Goal: Find specific page/section

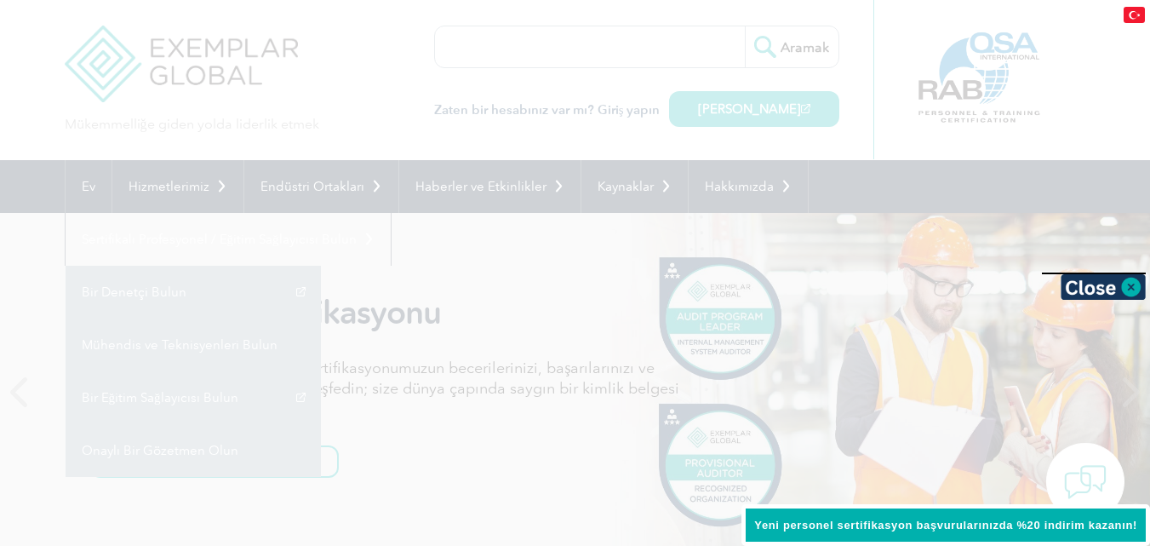
click at [236, 188] on div at bounding box center [575, 273] width 1150 height 546
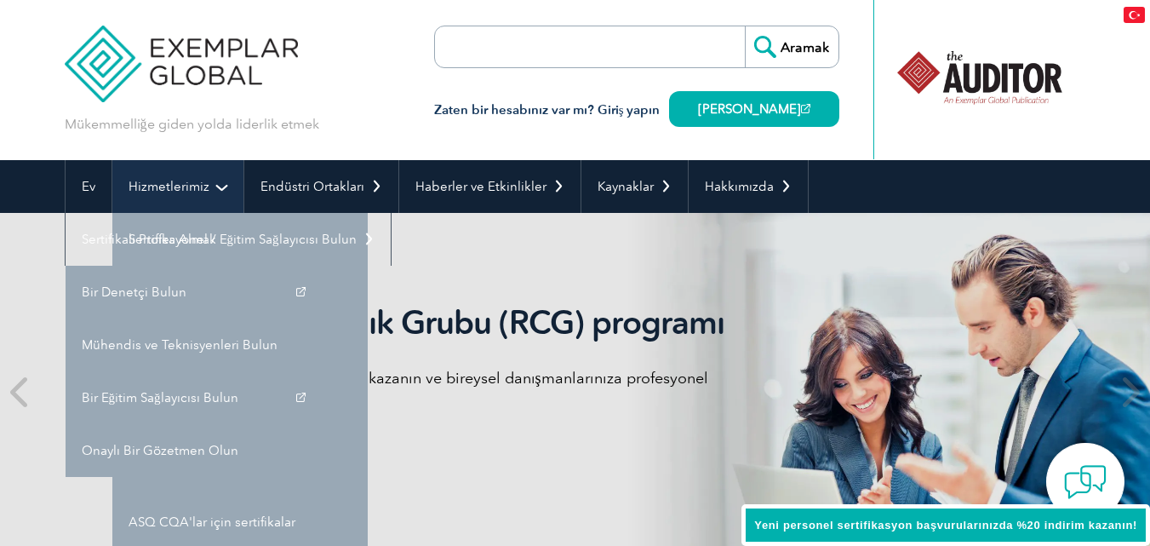
click at [234, 186] on link "Hizmetlerimiz" at bounding box center [177, 186] width 131 height 53
click at [213, 183] on link "Hizmetlerimiz" at bounding box center [177, 186] width 131 height 53
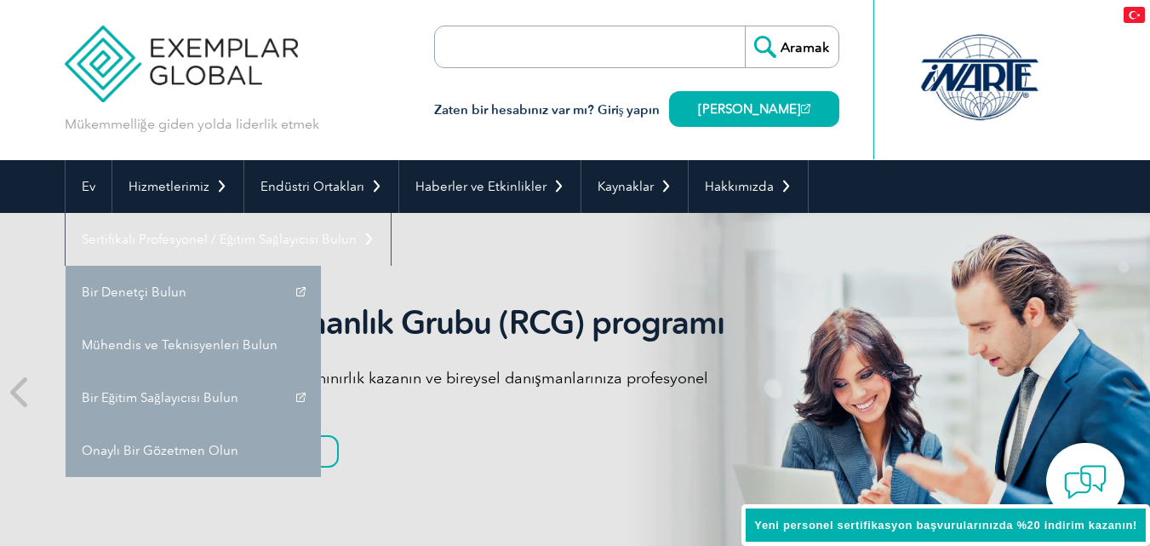
click at [480, 232] on nav "Ev Hizmetlerimiz Sertifika Almak Bireysel Sertifikalar Mühendis ve Teknisyen Se…" at bounding box center [576, 213] width 1022 height 106
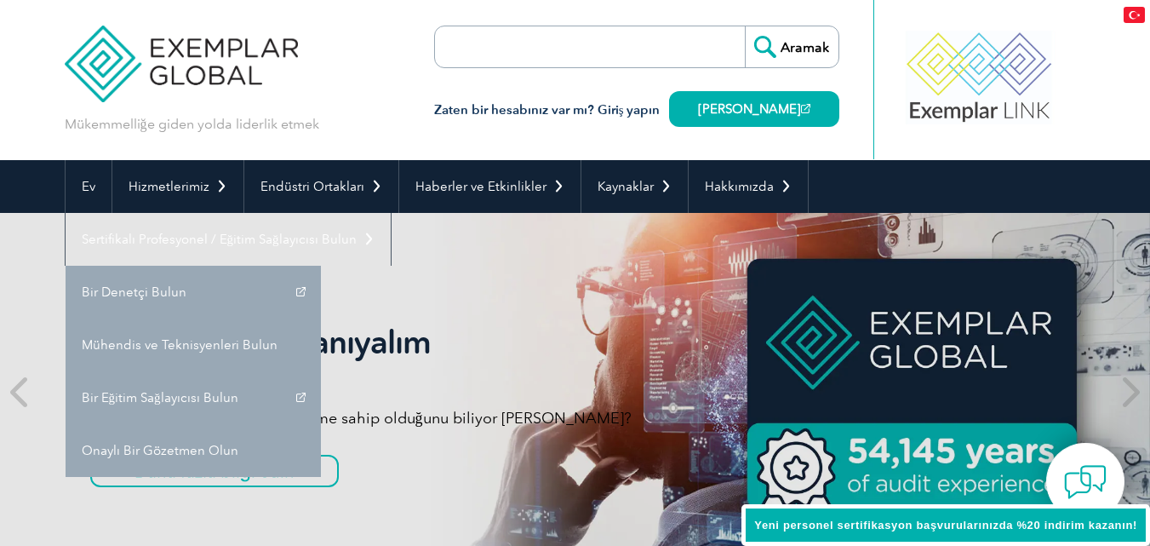
click at [629, 46] on form "Aramak" at bounding box center [636, 47] width 405 height 43
click at [583, 42] on input "search" at bounding box center [533, 46] width 179 height 41
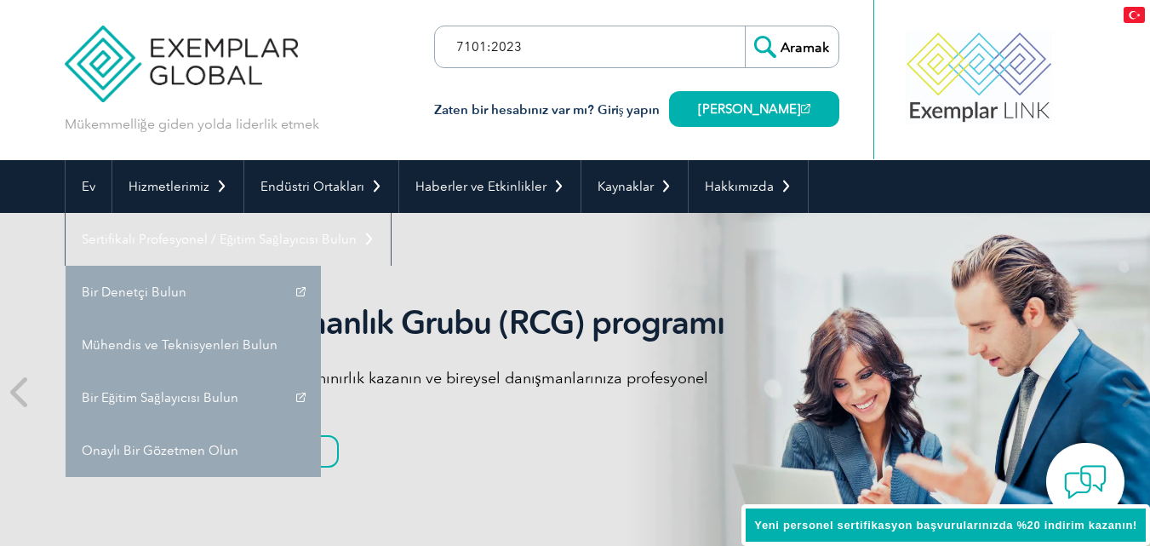
type input "7101:2023"
click at [745, 26] on input "Aramak" at bounding box center [792, 46] width 94 height 41
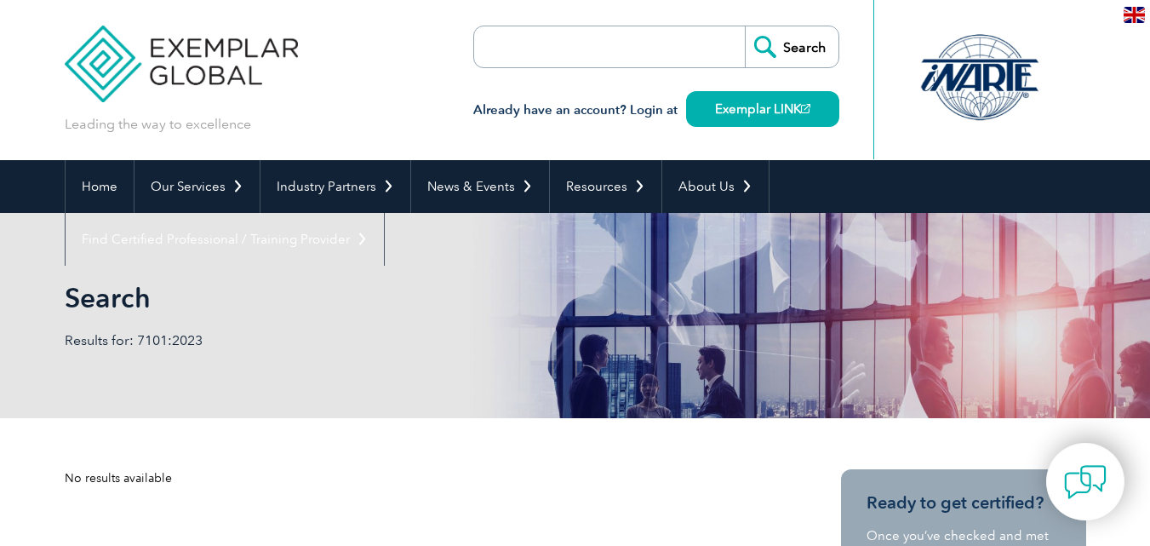
click at [507, 47] on input "search" at bounding box center [572, 46] width 179 height 41
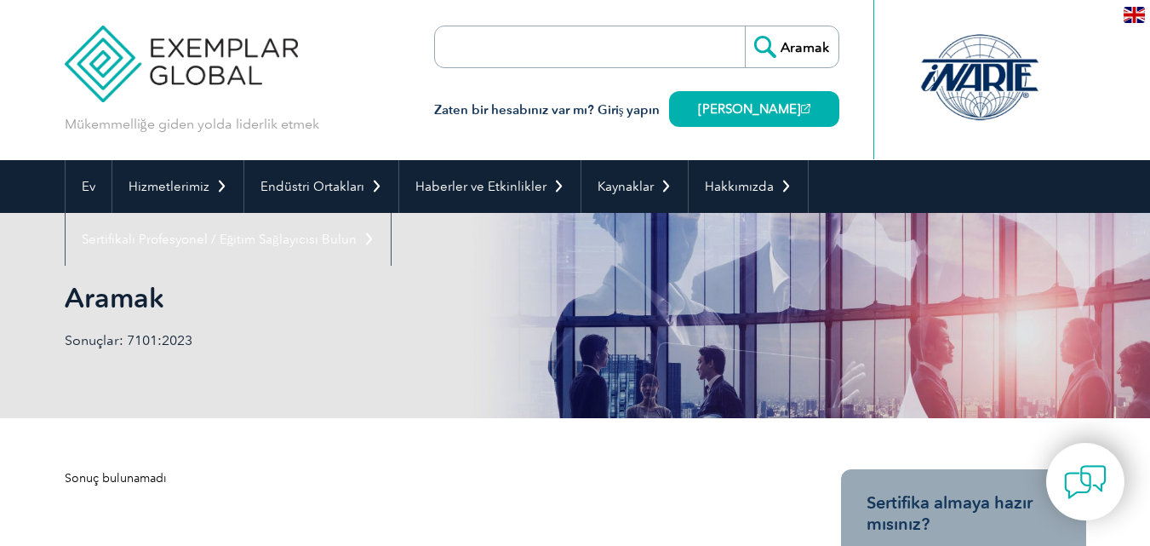
type input "7101:2023"
click at [739, 122] on link "[PERSON_NAME]" at bounding box center [754, 109] width 170 height 36
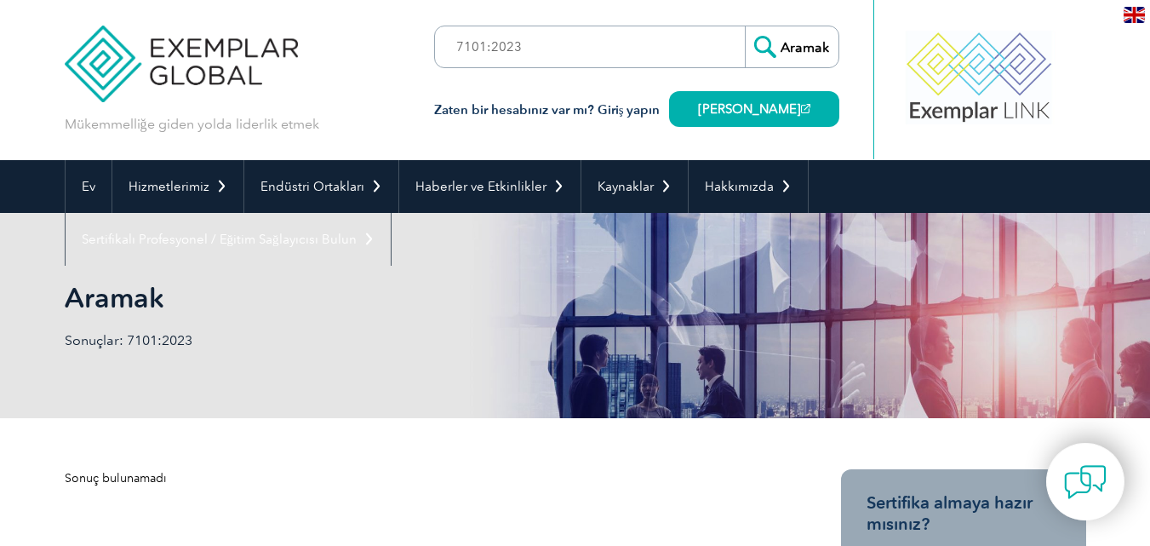
click at [795, 38] on input "Aramak" at bounding box center [792, 46] width 94 height 41
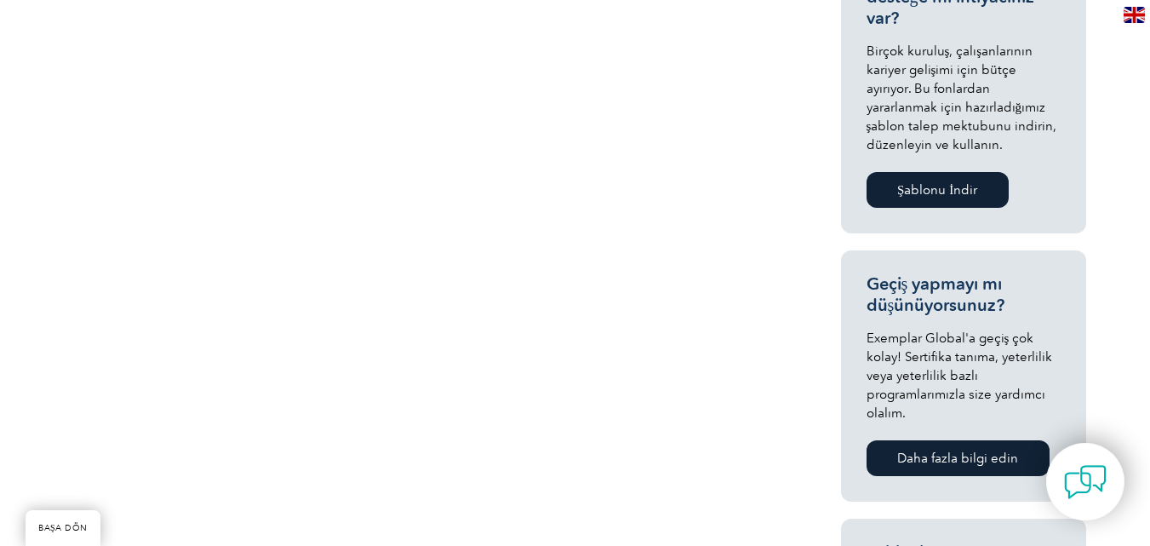
scroll to position [766, 0]
